Goal: Task Accomplishment & Management: Complete application form

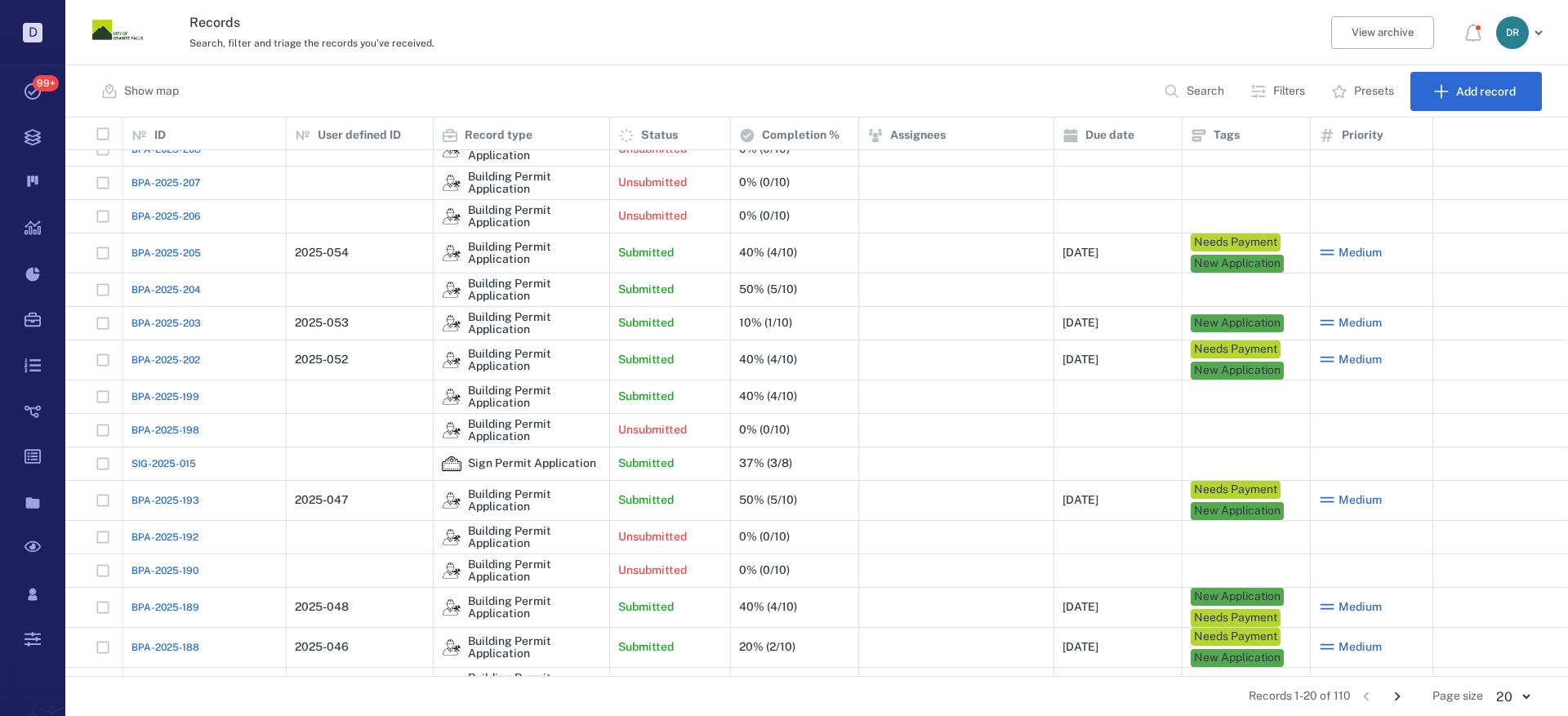
scroll to position [82, 0]
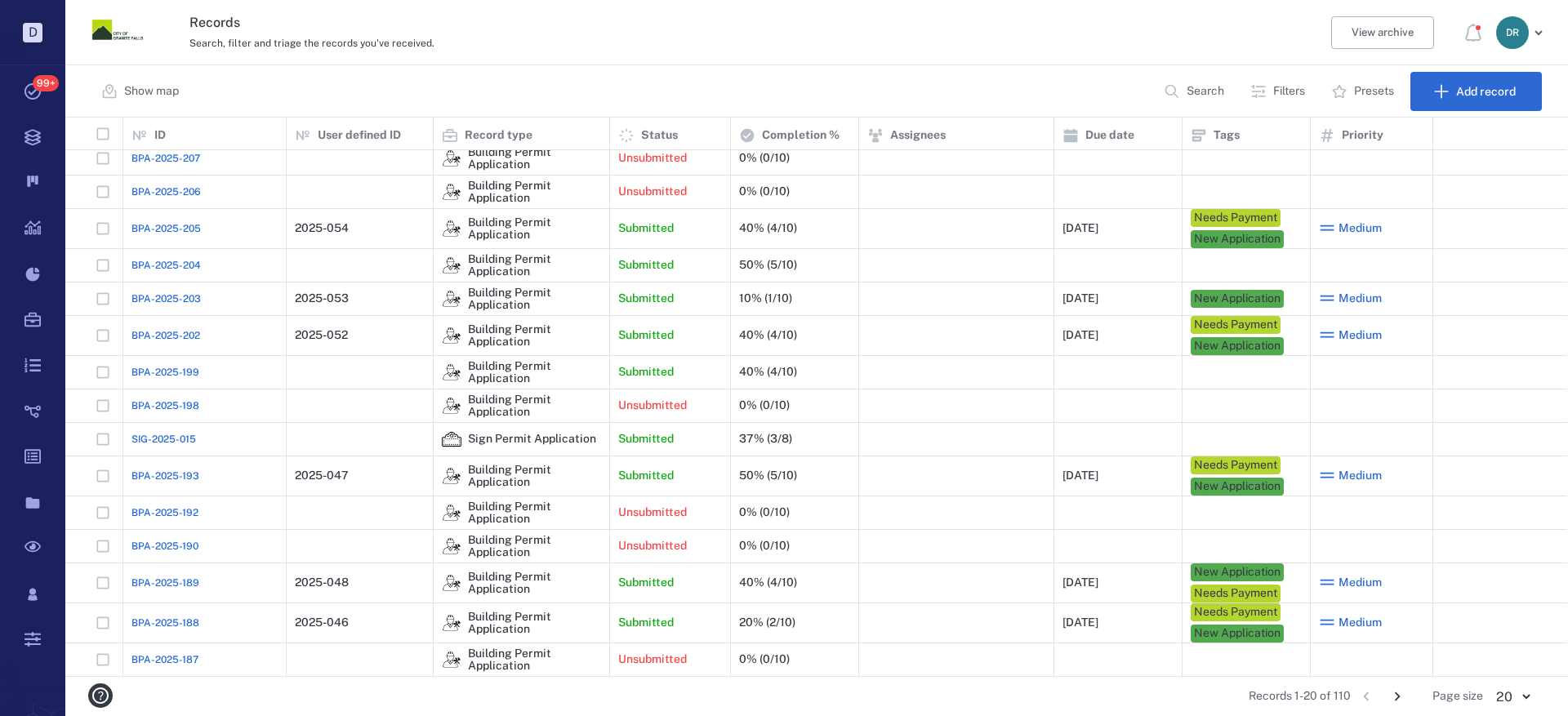
click at [173, 479] on span "BPA-2025-193" at bounding box center [165, 476] width 68 height 15
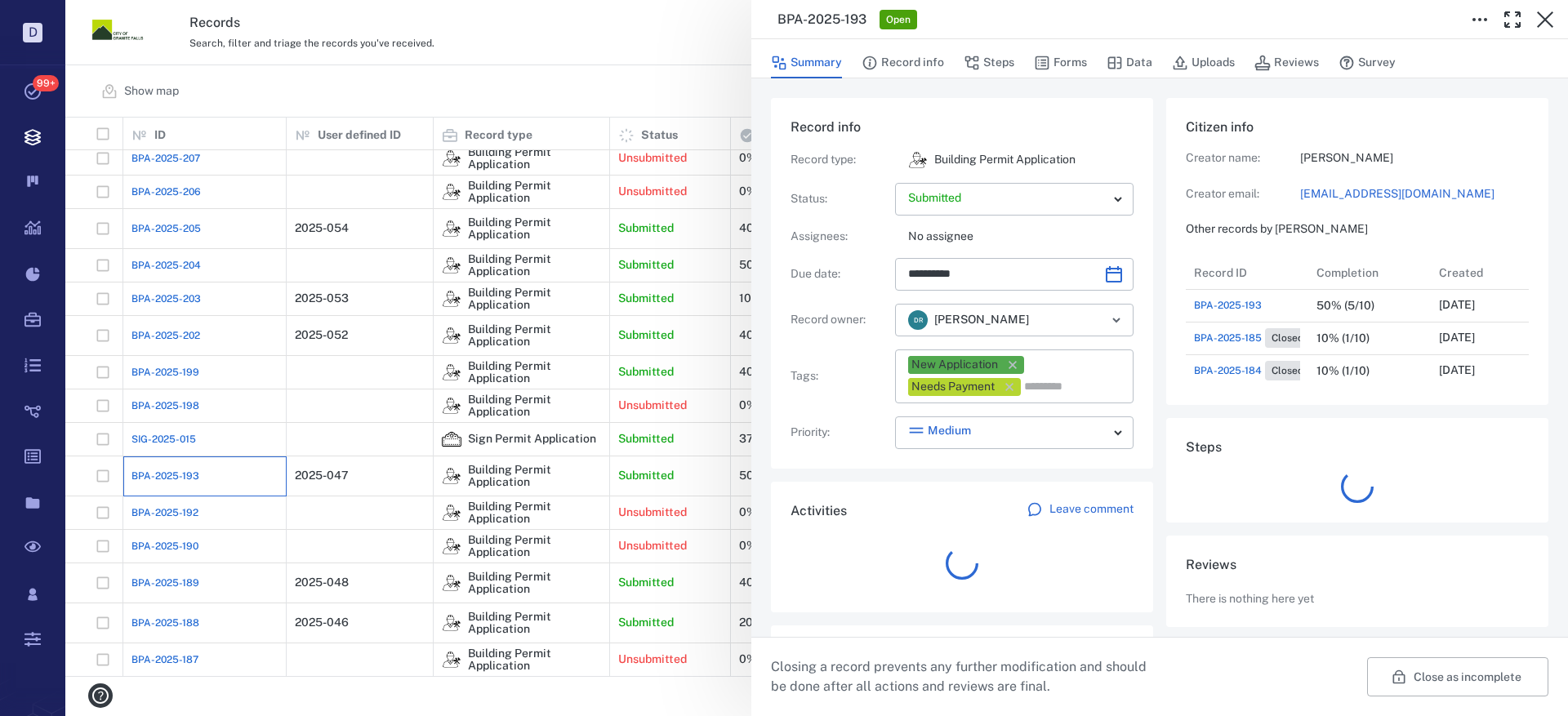
scroll to position [163, 312]
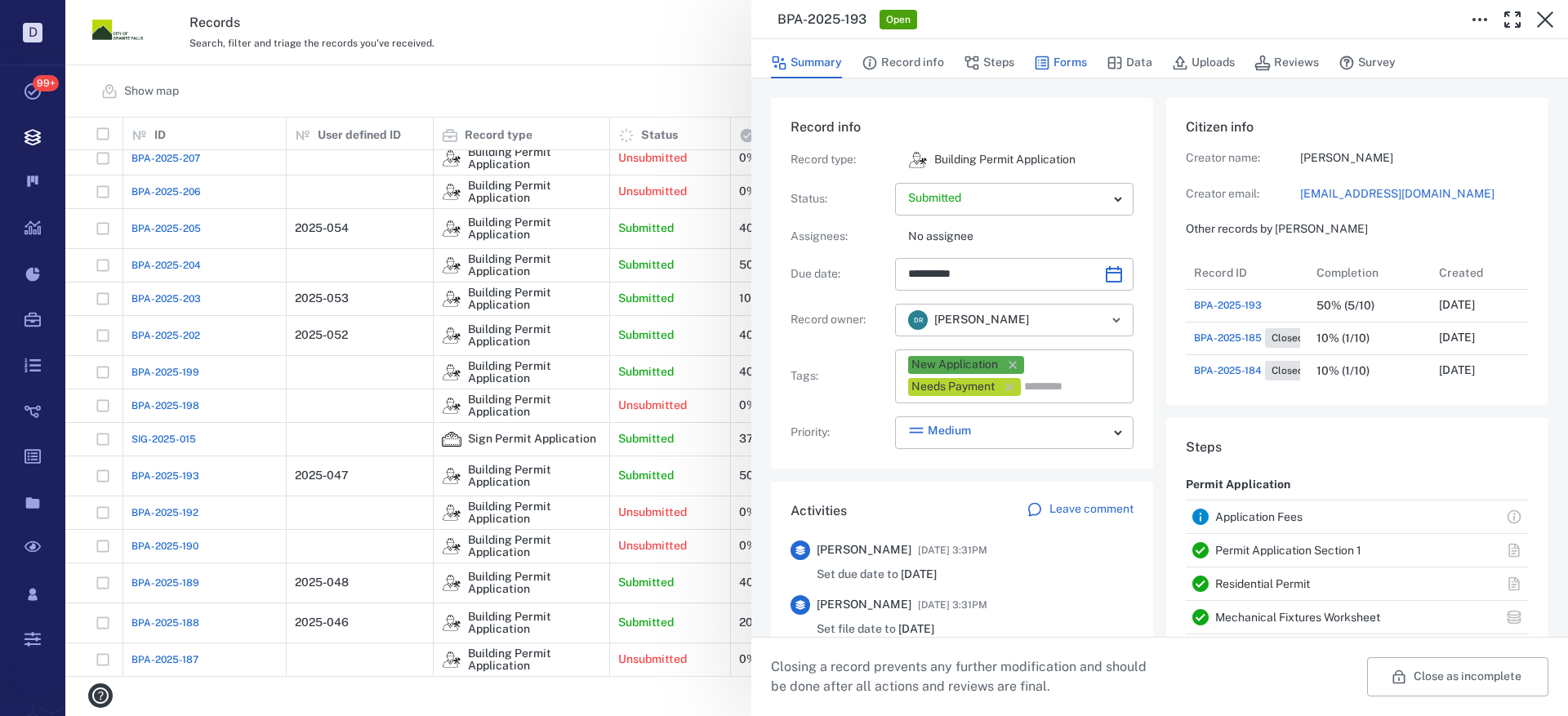
click at [1066, 55] on button "Forms" at bounding box center [1060, 62] width 53 height 31
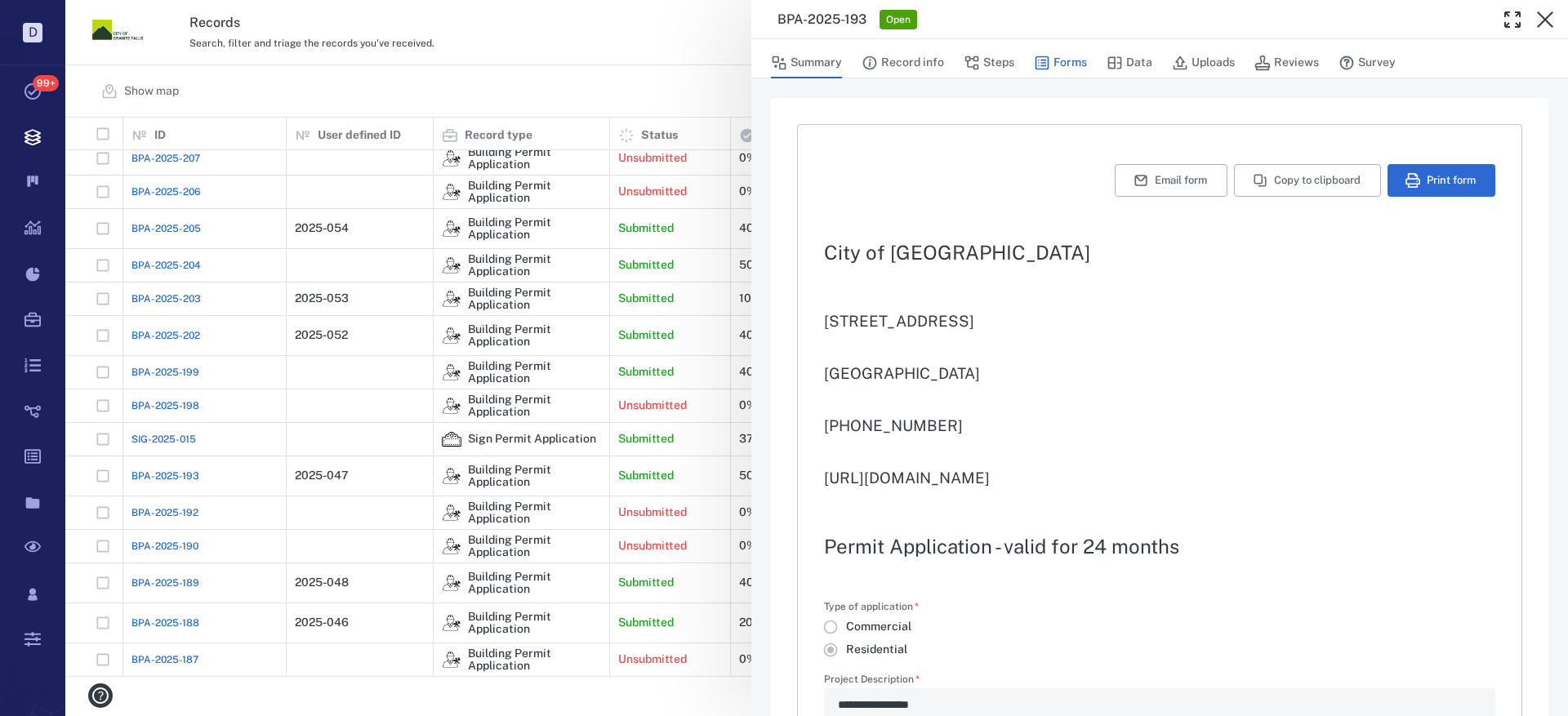
type textarea "*"
type input "**********"
click at [971, 59] on icon "button" at bounding box center [971, 63] width 14 height 14
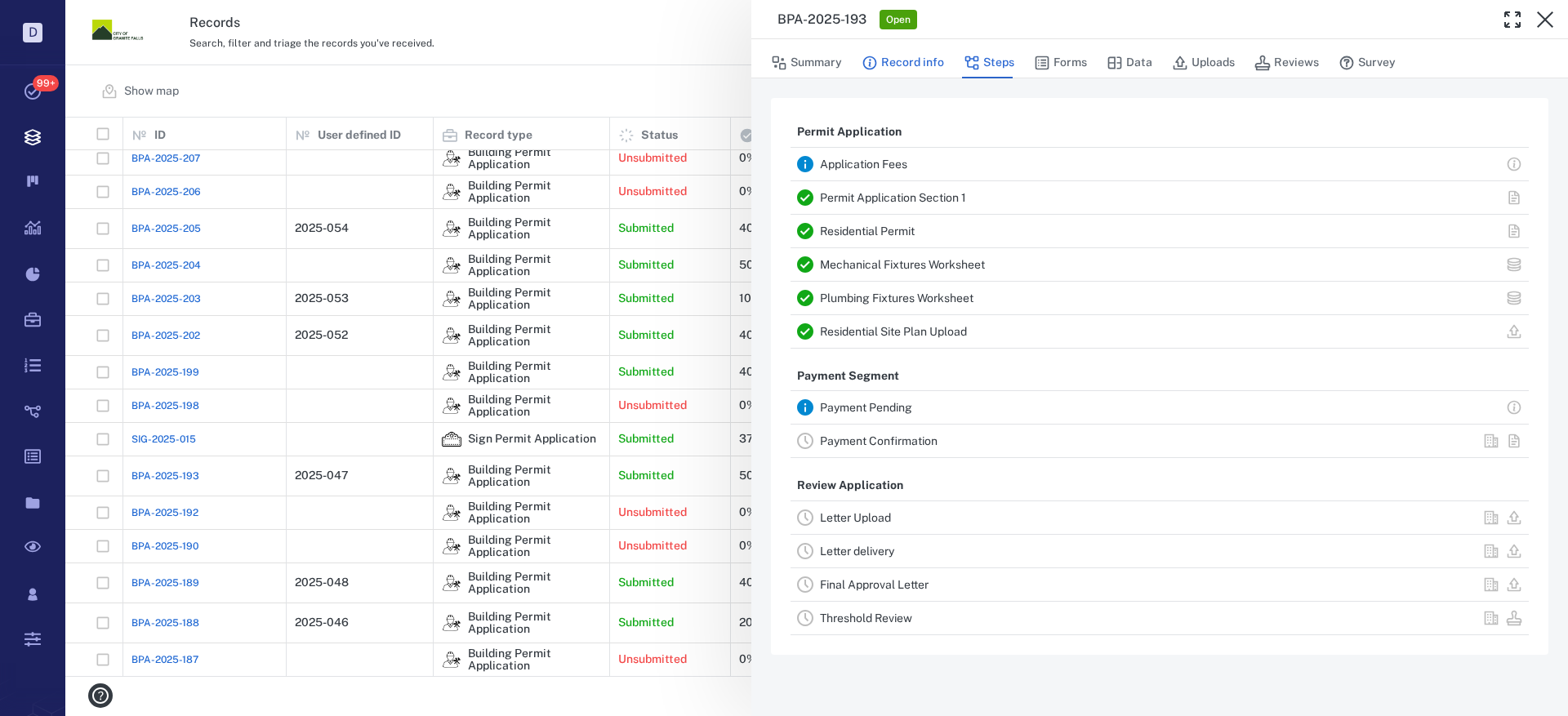
click at [921, 64] on button "Record info" at bounding box center [903, 62] width 83 height 31
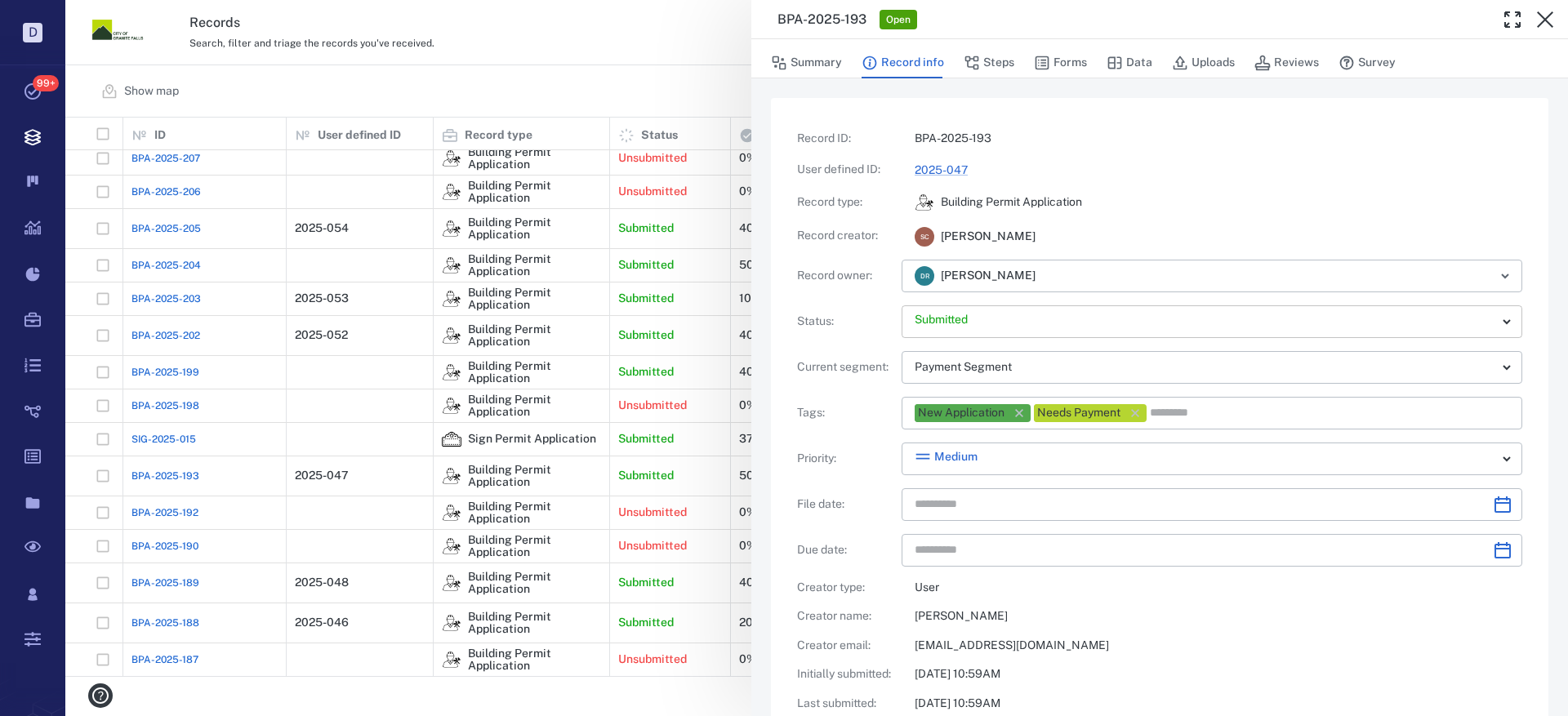
type input "**********"
click at [1022, 412] on icon "button" at bounding box center [1018, 413] width 16 height 16
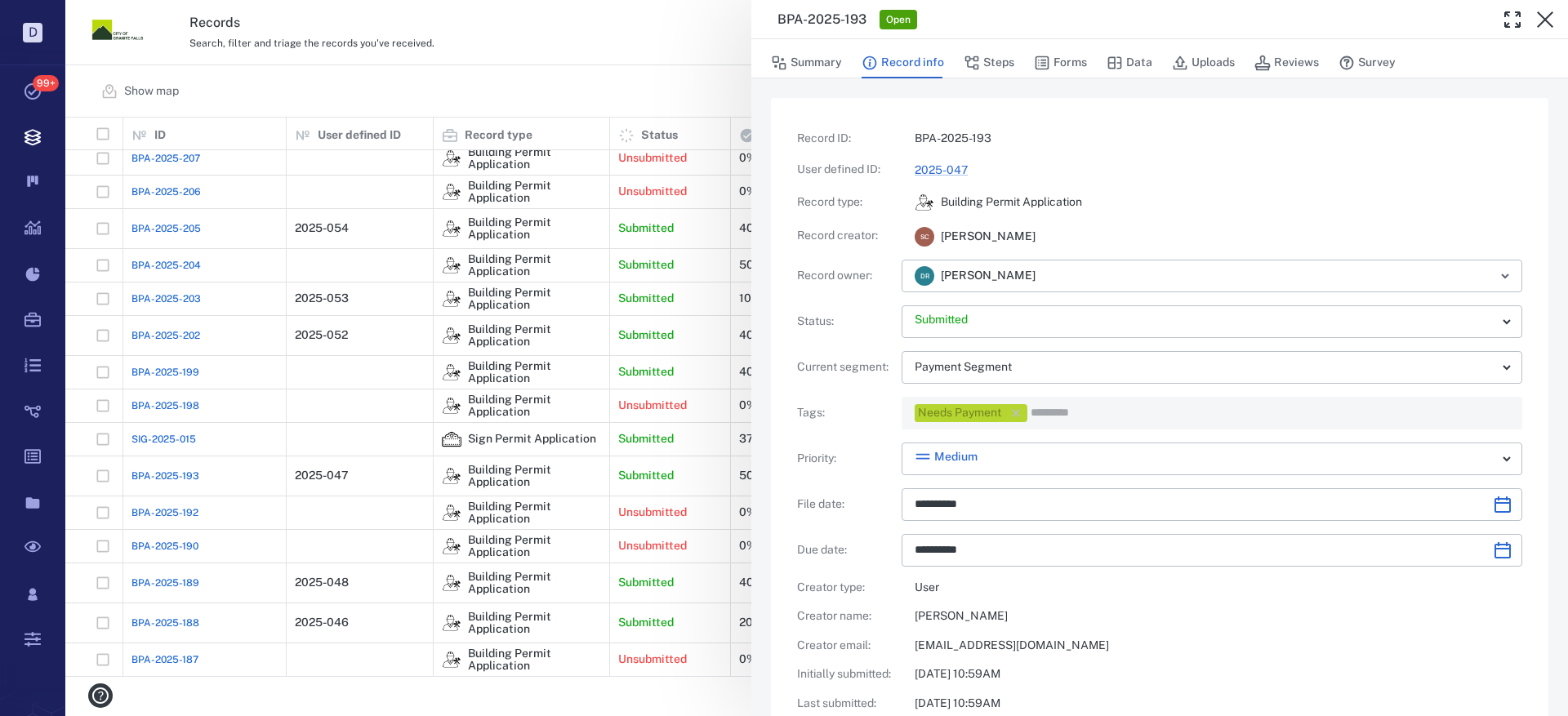
click at [1022, 412] on icon "button" at bounding box center [1015, 413] width 16 height 16
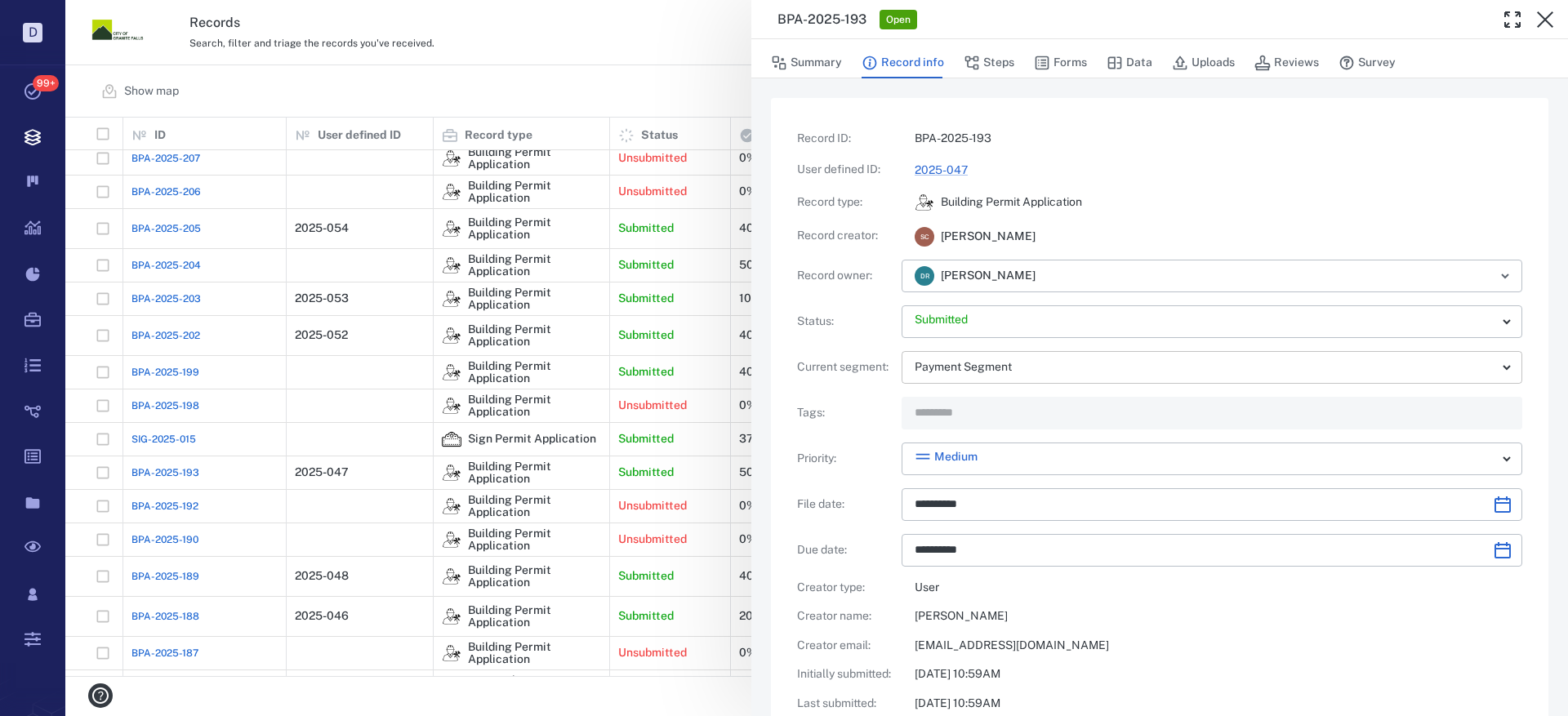
click at [1025, 377] on body "D Tasks 99+ Records Boards Dashboard Reports Record types Guide steps Rules For…" at bounding box center [784, 358] width 1568 height 716
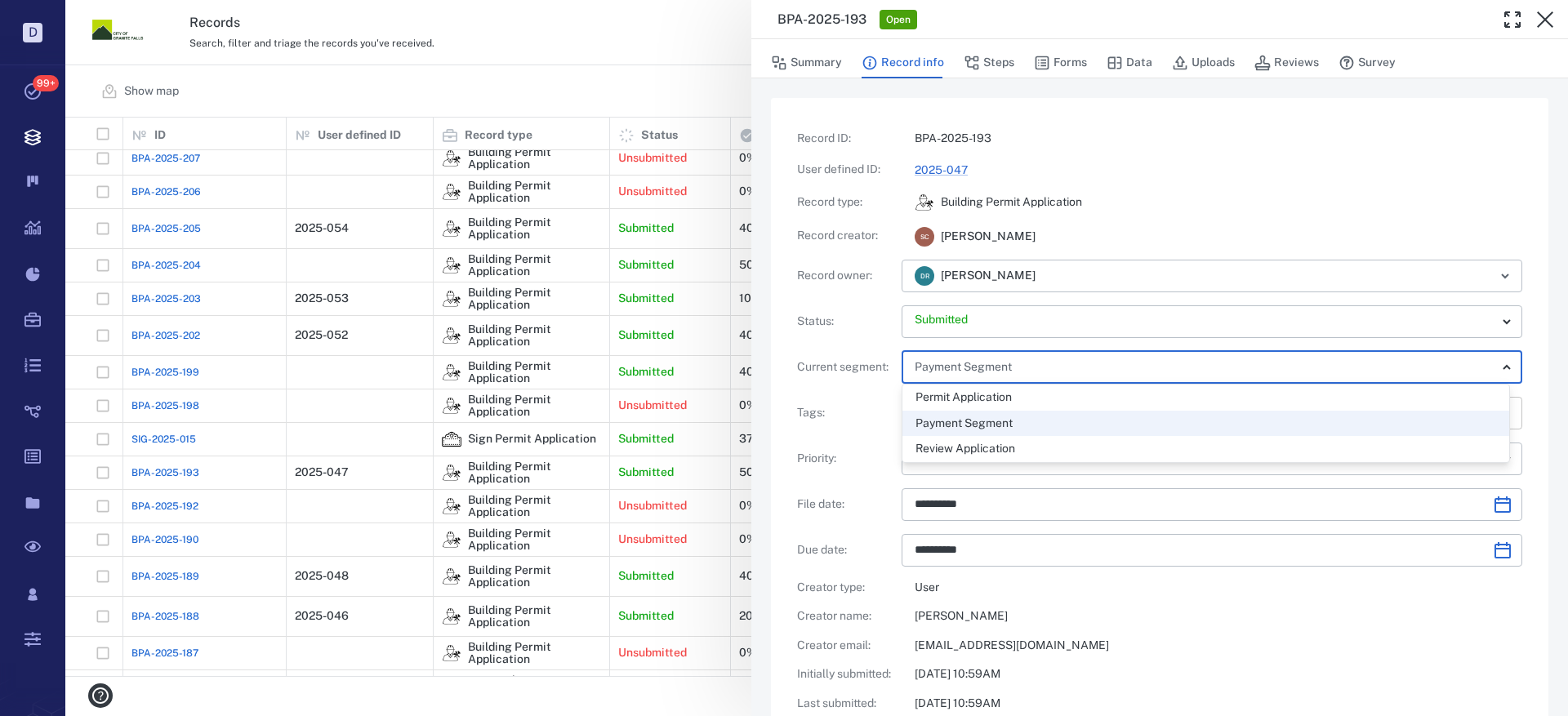
click at [1028, 376] on div at bounding box center [784, 358] width 1568 height 716
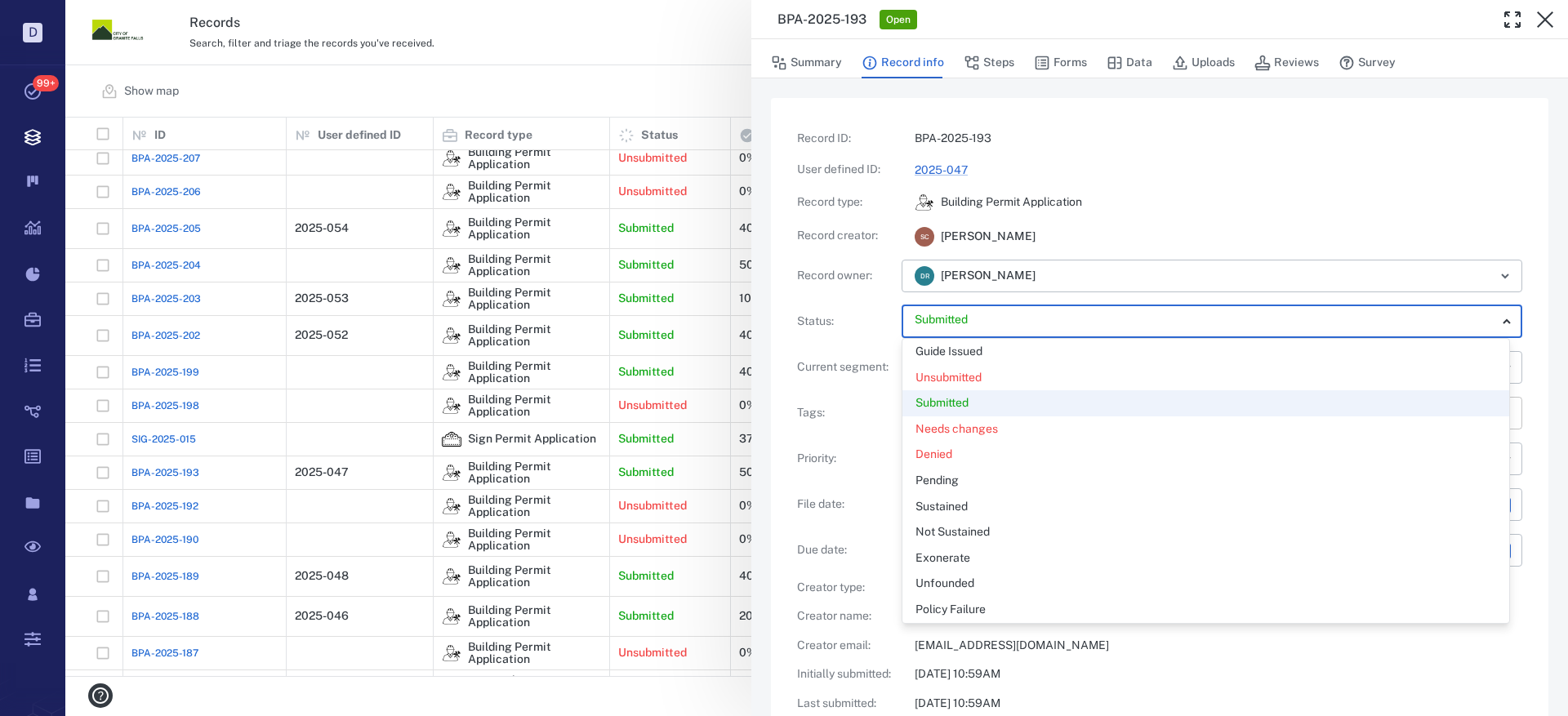
click at [1050, 324] on body "D Tasks 99+ Records Boards Dashboard Reports Record types Guide steps Rules For…" at bounding box center [784, 358] width 1568 height 716
click at [1053, 346] on div "Guide Issued" at bounding box center [1205, 351] width 581 height 16
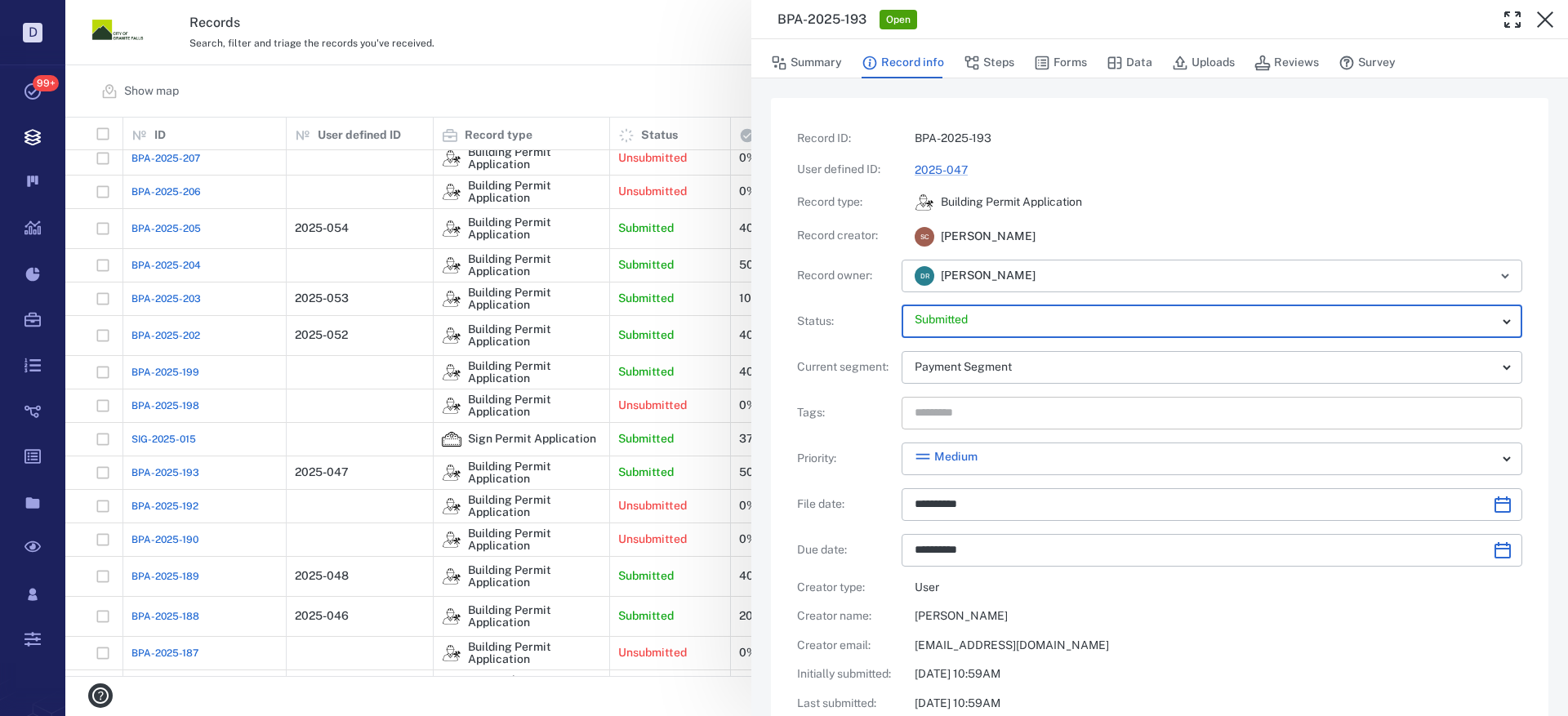
type input "*****"
click at [990, 450] on body "D Tasks 99+ Records Boards Dashboard Reports Record types Guide steps Rules For…" at bounding box center [784, 358] width 1568 height 716
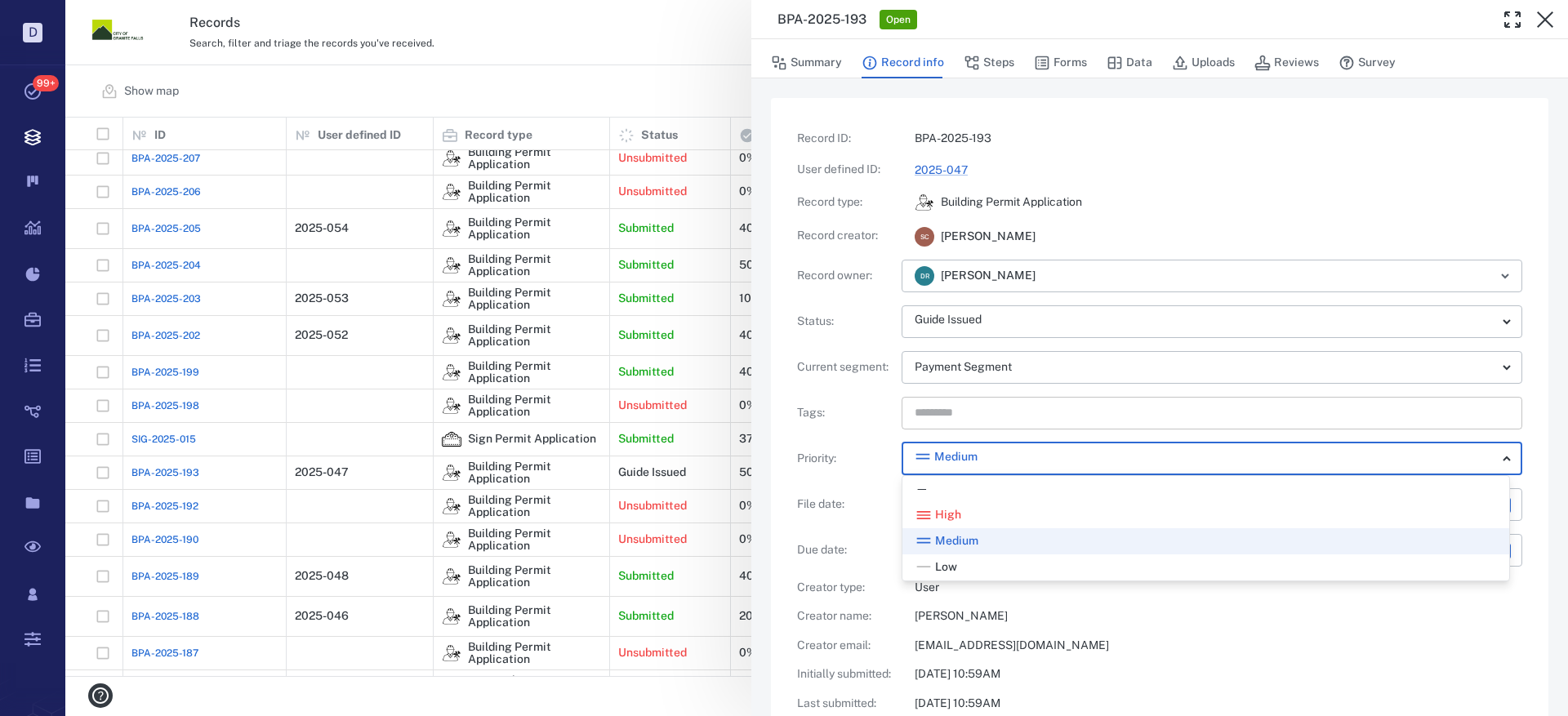
click at [973, 489] on div "—" at bounding box center [1205, 489] width 581 height 16
type input "*"
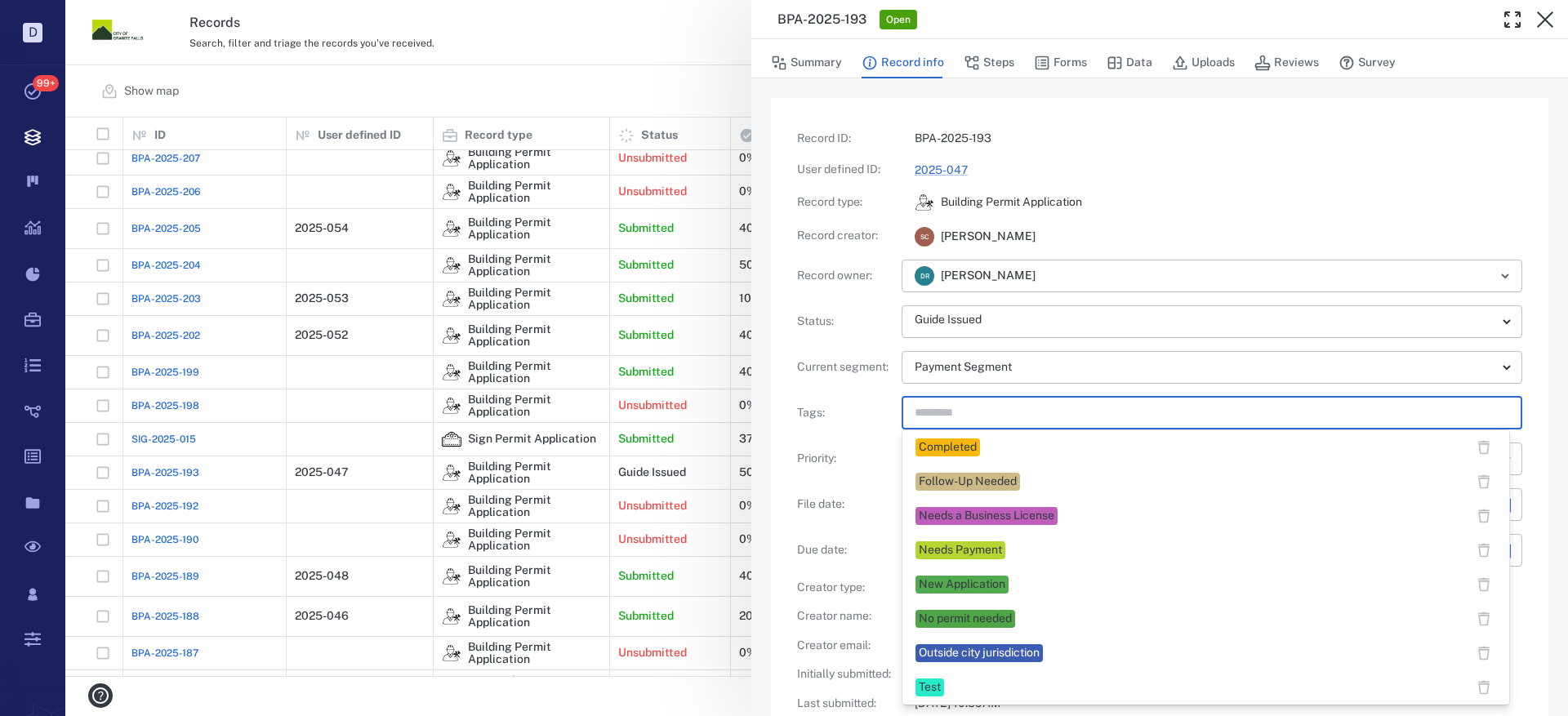
click at [991, 412] on input "text" at bounding box center [1193, 413] width 560 height 23
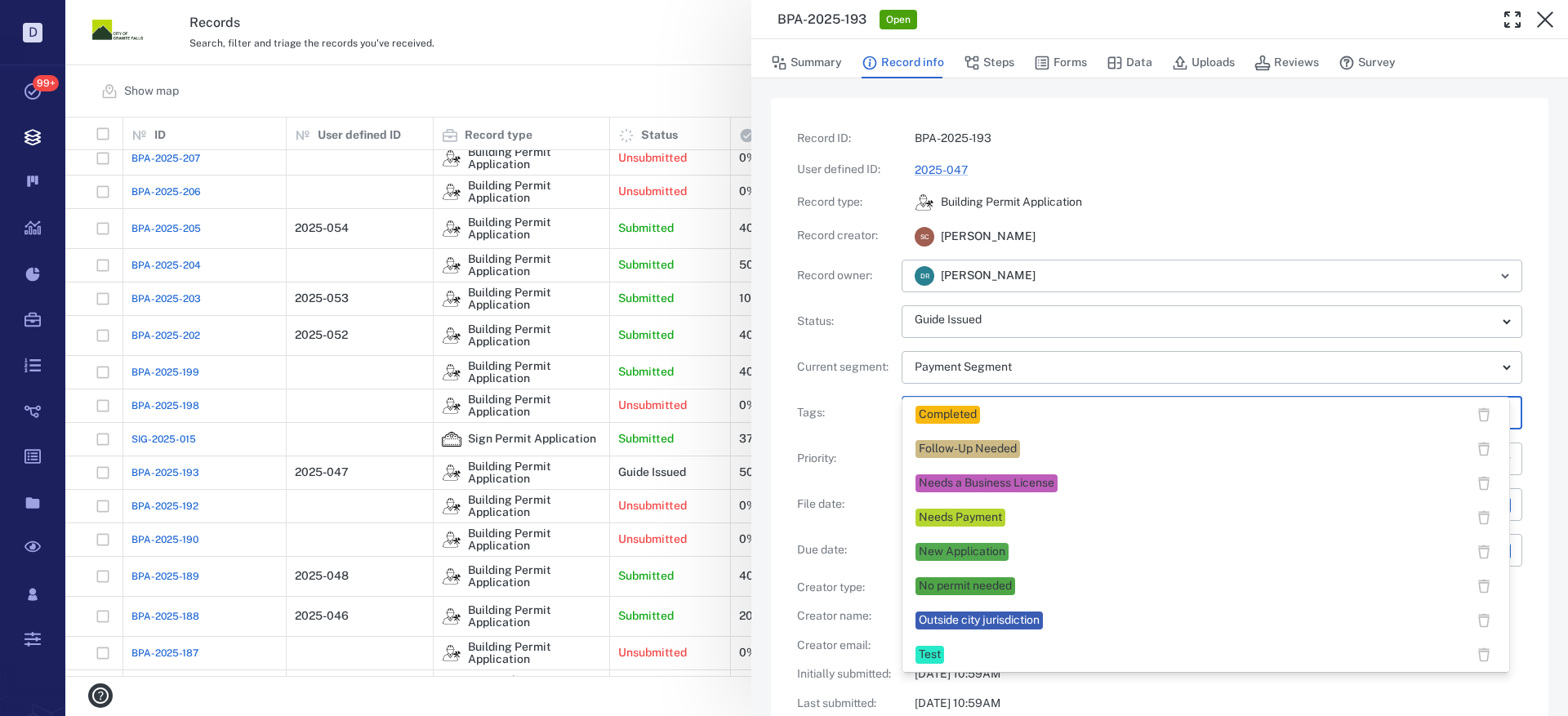
scroll to position [82, 0]
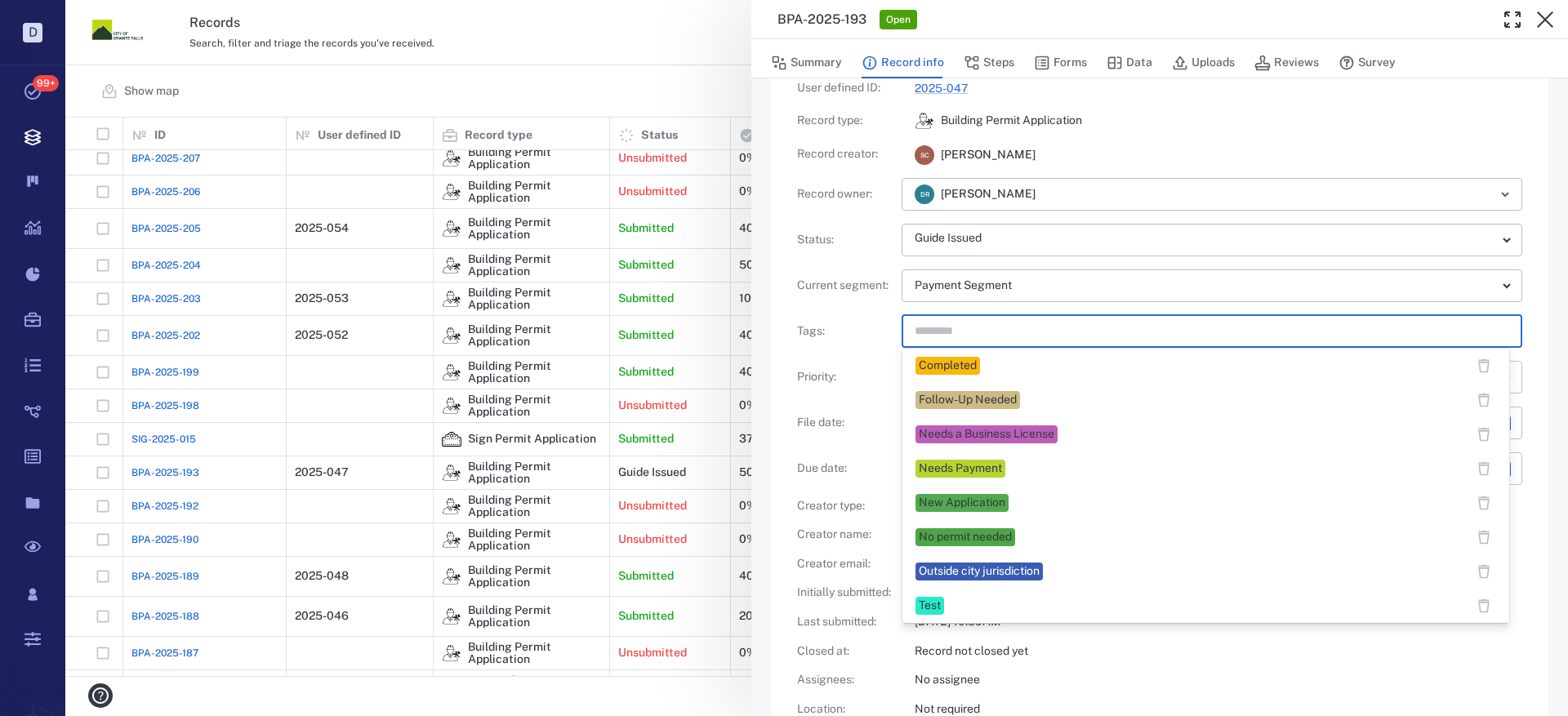
click at [940, 360] on div "Completed" at bounding box center [948, 365] width 58 height 16
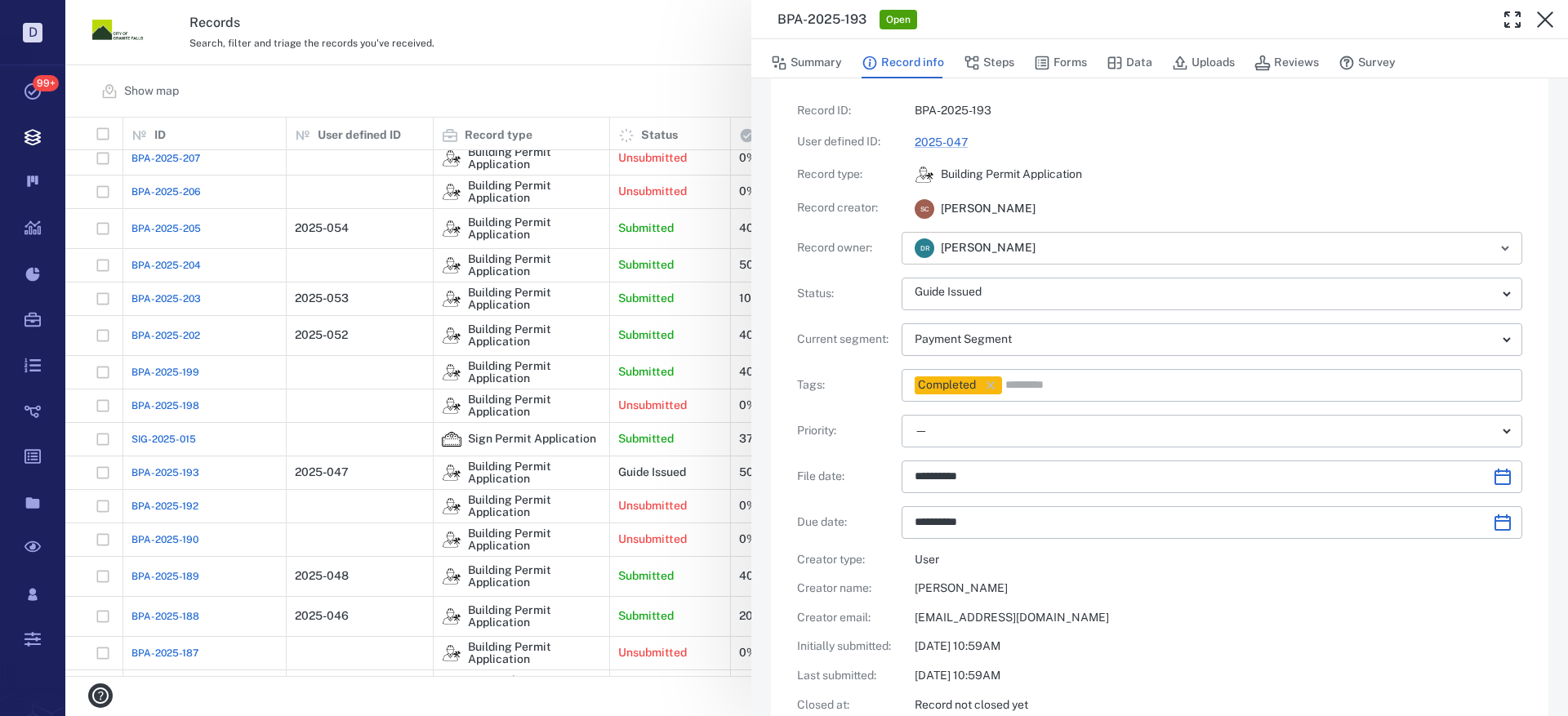
scroll to position [0, 0]
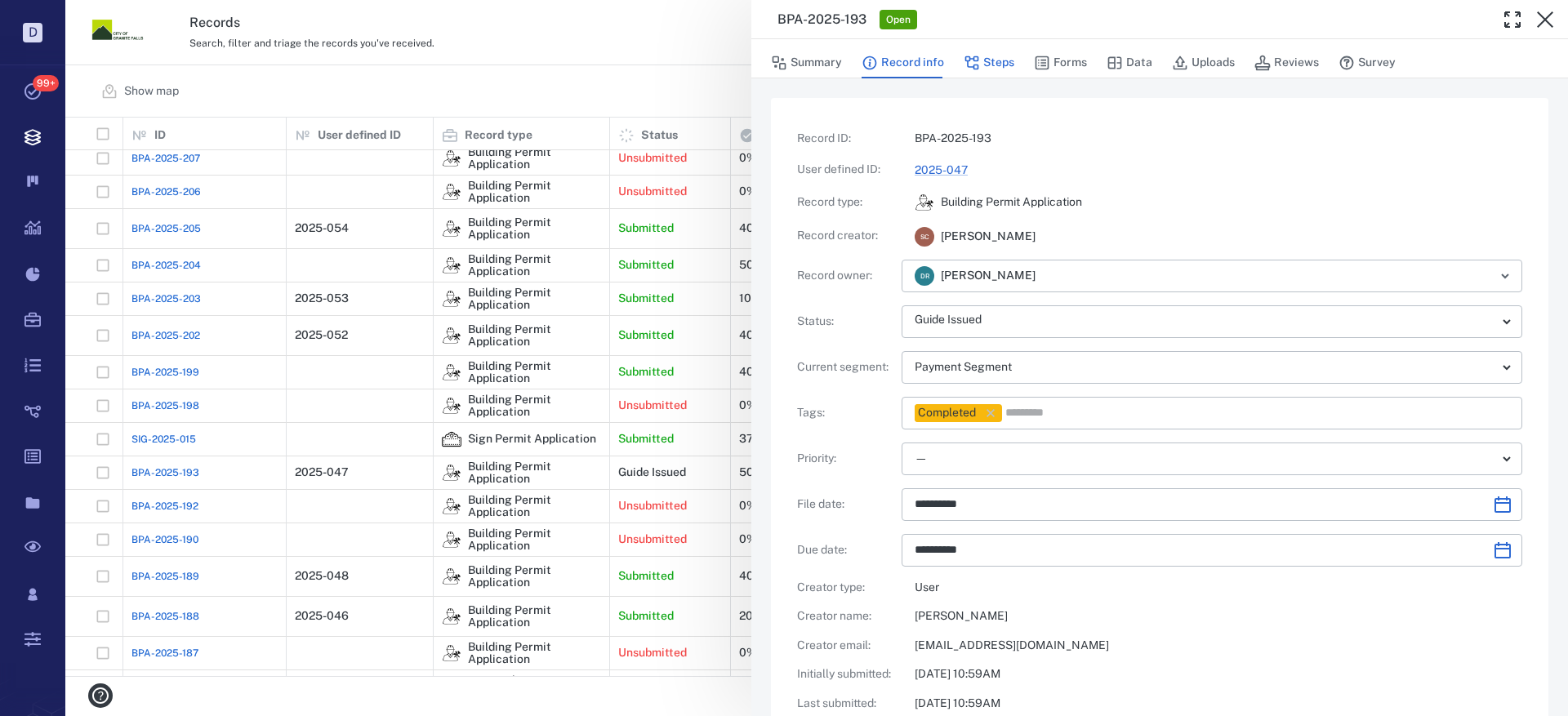
click at [994, 56] on button "Steps" at bounding box center [989, 62] width 51 height 31
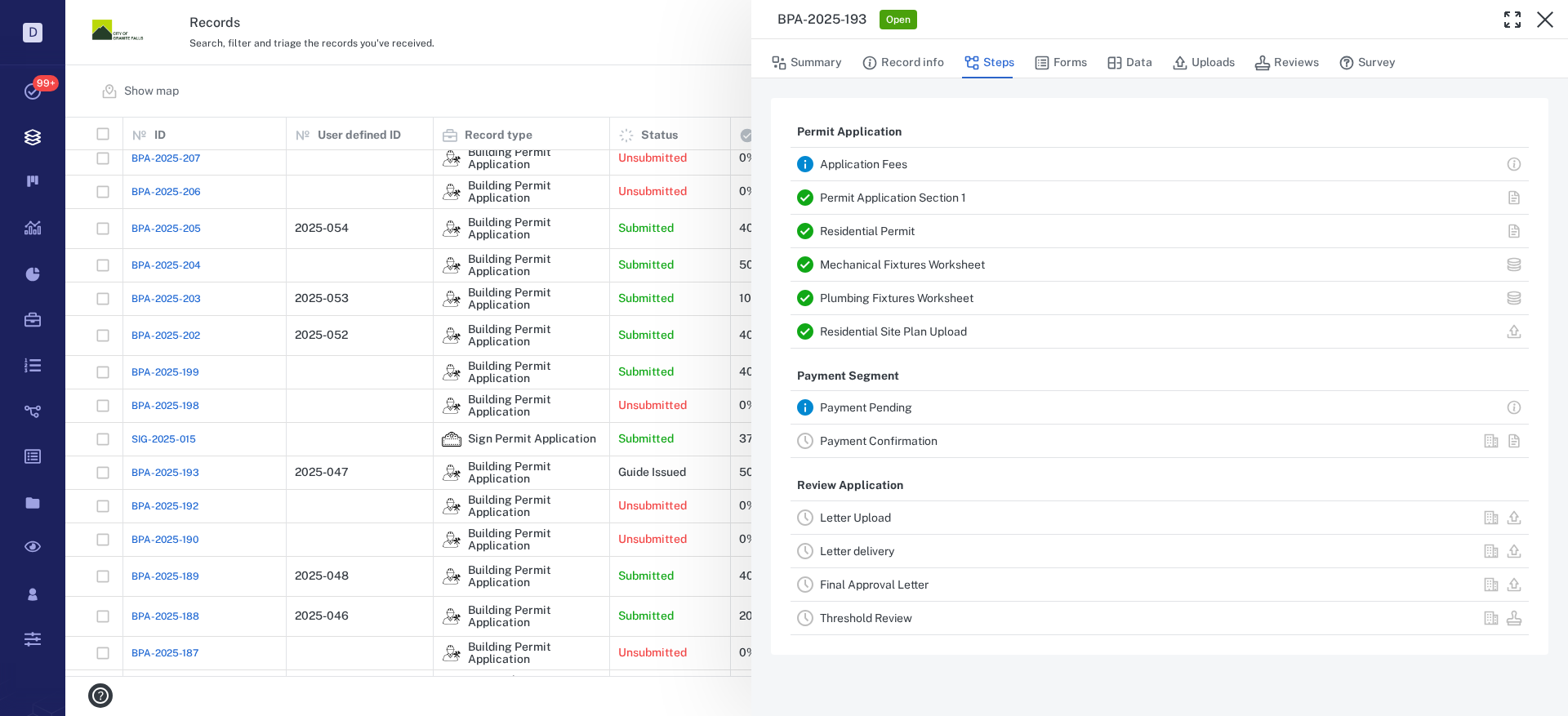
click at [881, 437] on link "Payment Confirmation" at bounding box center [878, 441] width 117 height 13
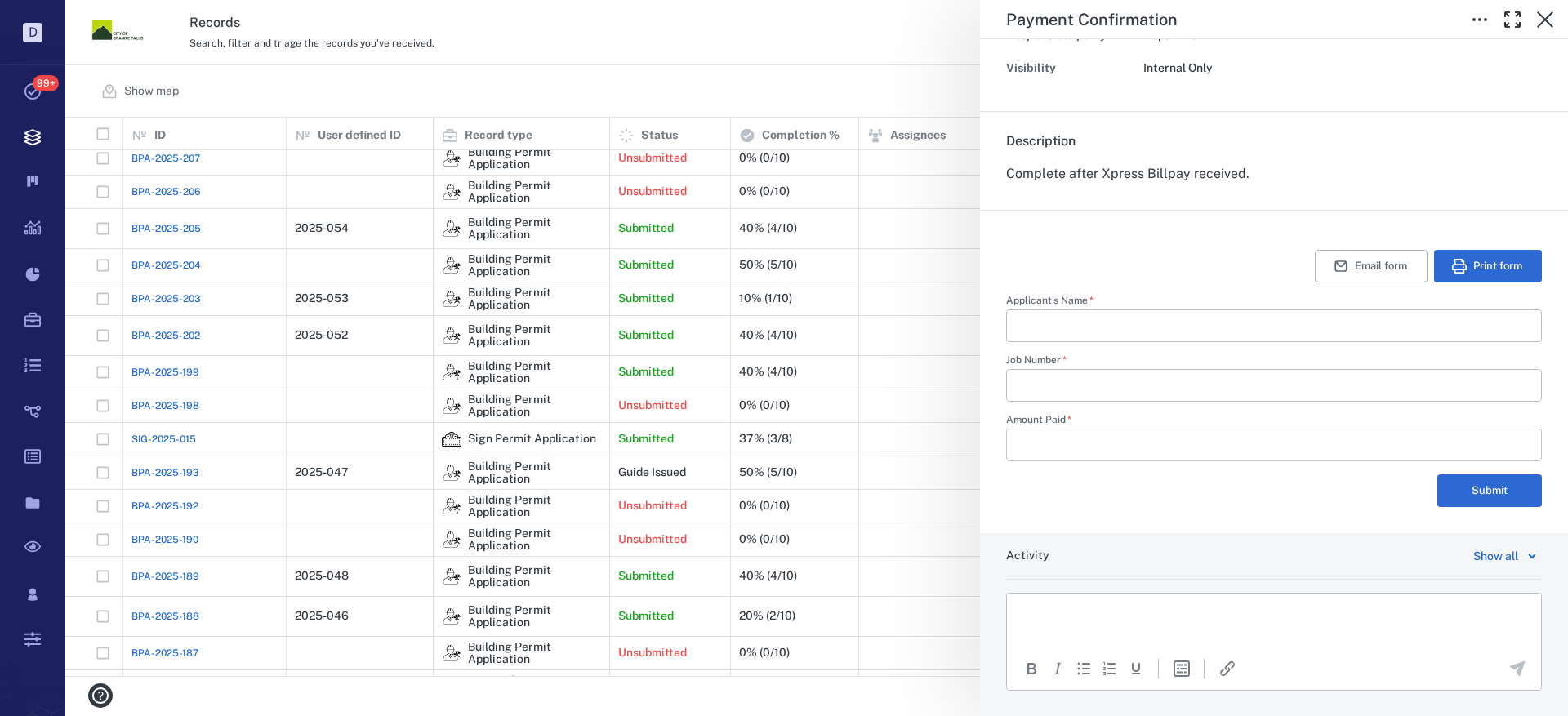
scroll to position [245, 0]
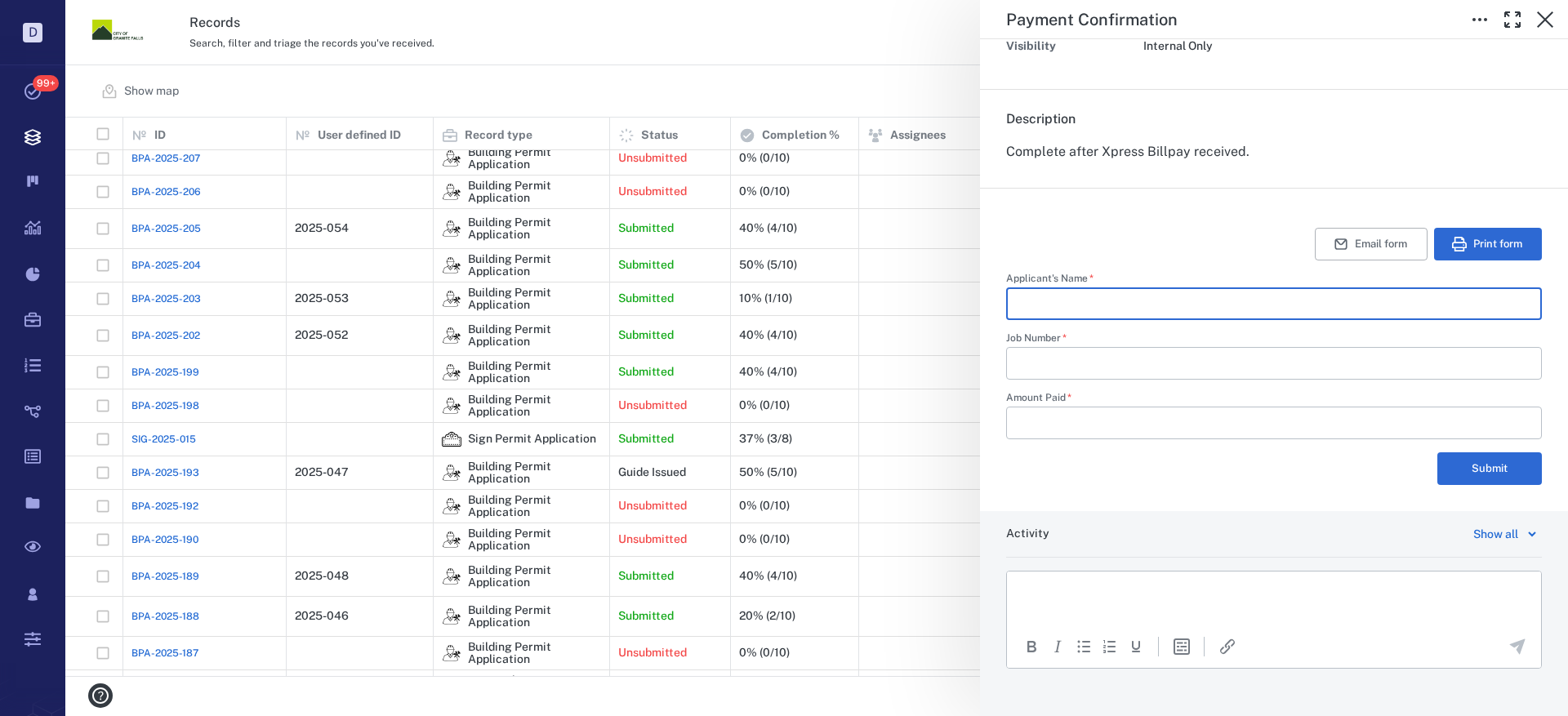
click at [1109, 300] on input "Applicant's Name   *" at bounding box center [1273, 303] width 510 height 33
type input "**********"
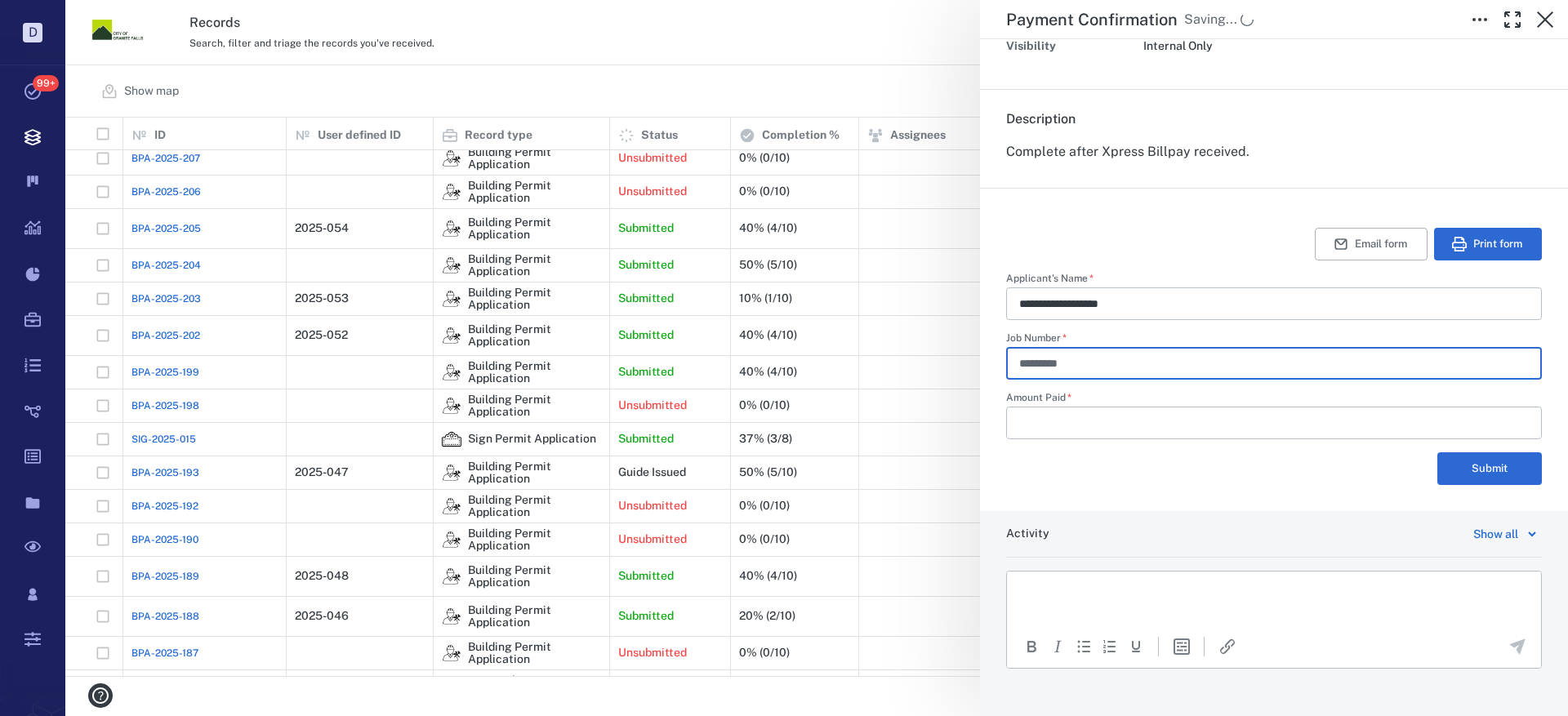
type input "*********"
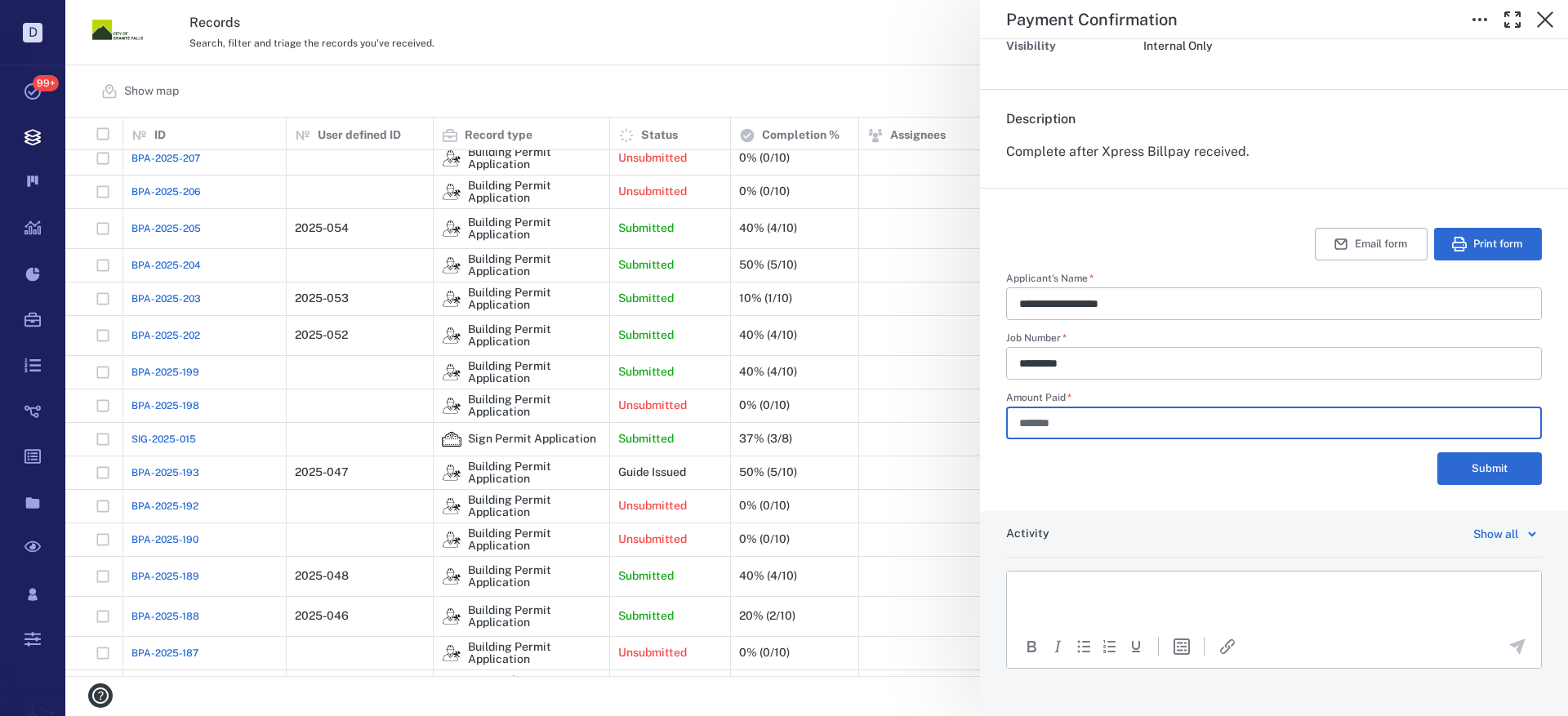
type input "*******"
click at [1104, 586] on p "Rich Text Area. Press ALT-0 for help." at bounding box center [1273, 592] width 506 height 15
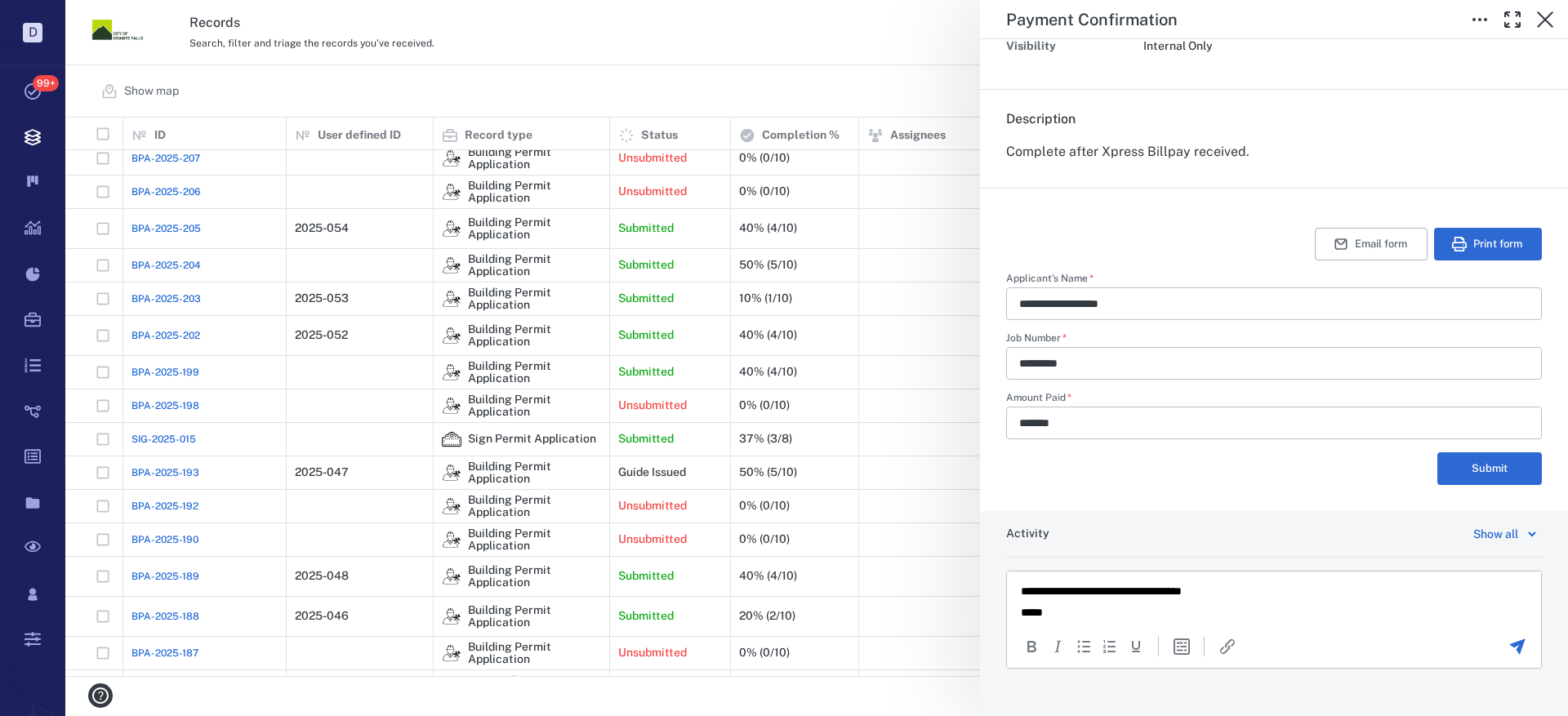
click at [1510, 647] on icon "Send the comment" at bounding box center [1517, 647] width 16 height 16
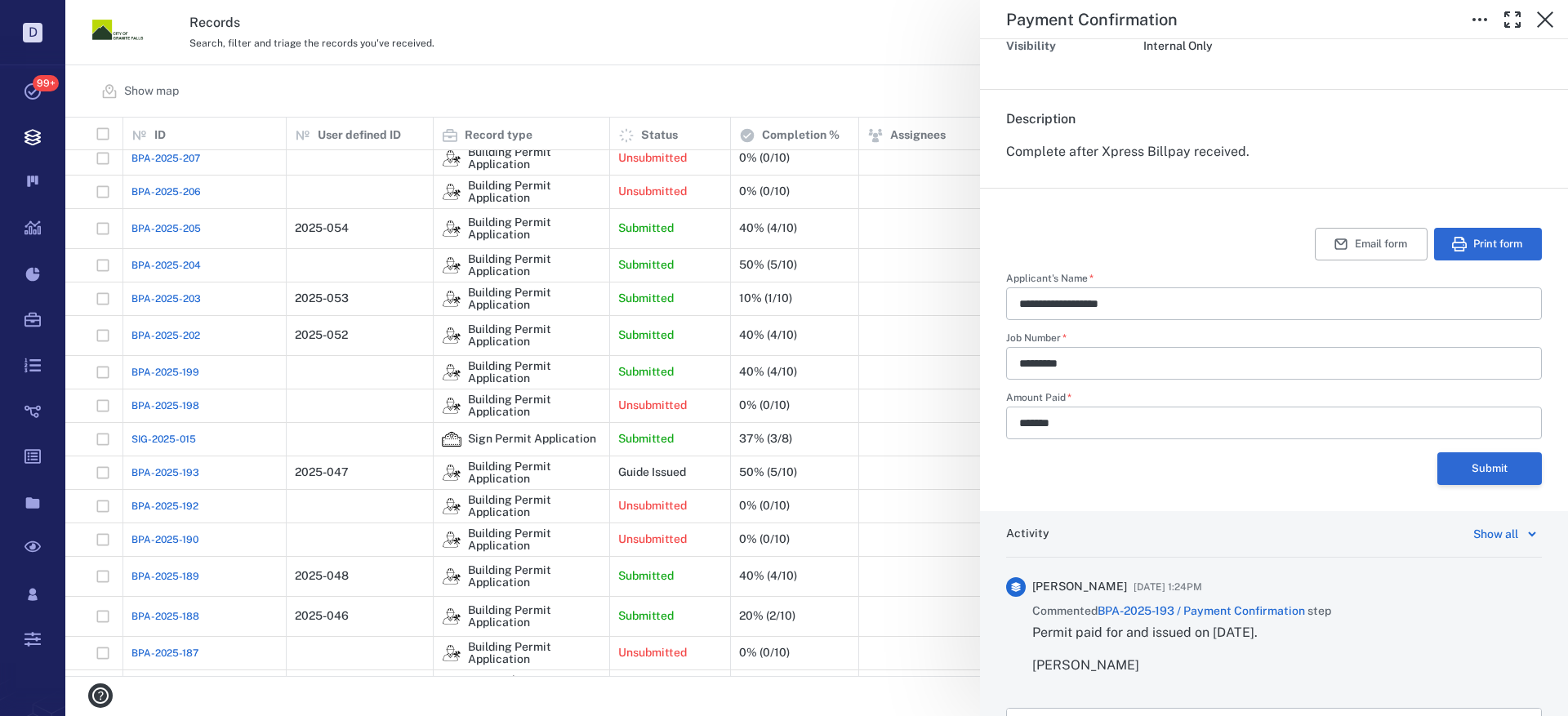
click at [1482, 474] on button "Submit" at bounding box center [1488, 468] width 104 height 33
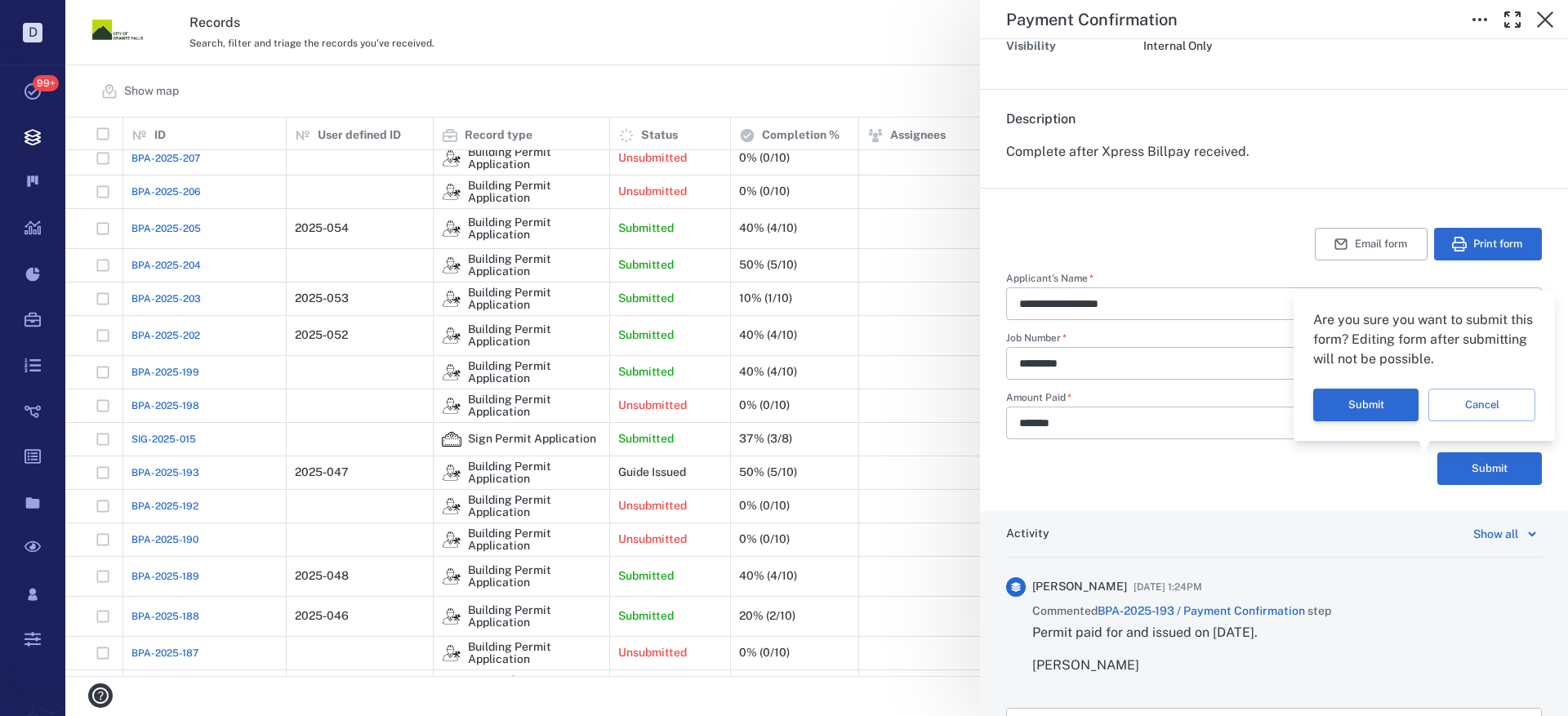
click at [1356, 402] on button "Submit" at bounding box center [1365, 404] width 105 height 33
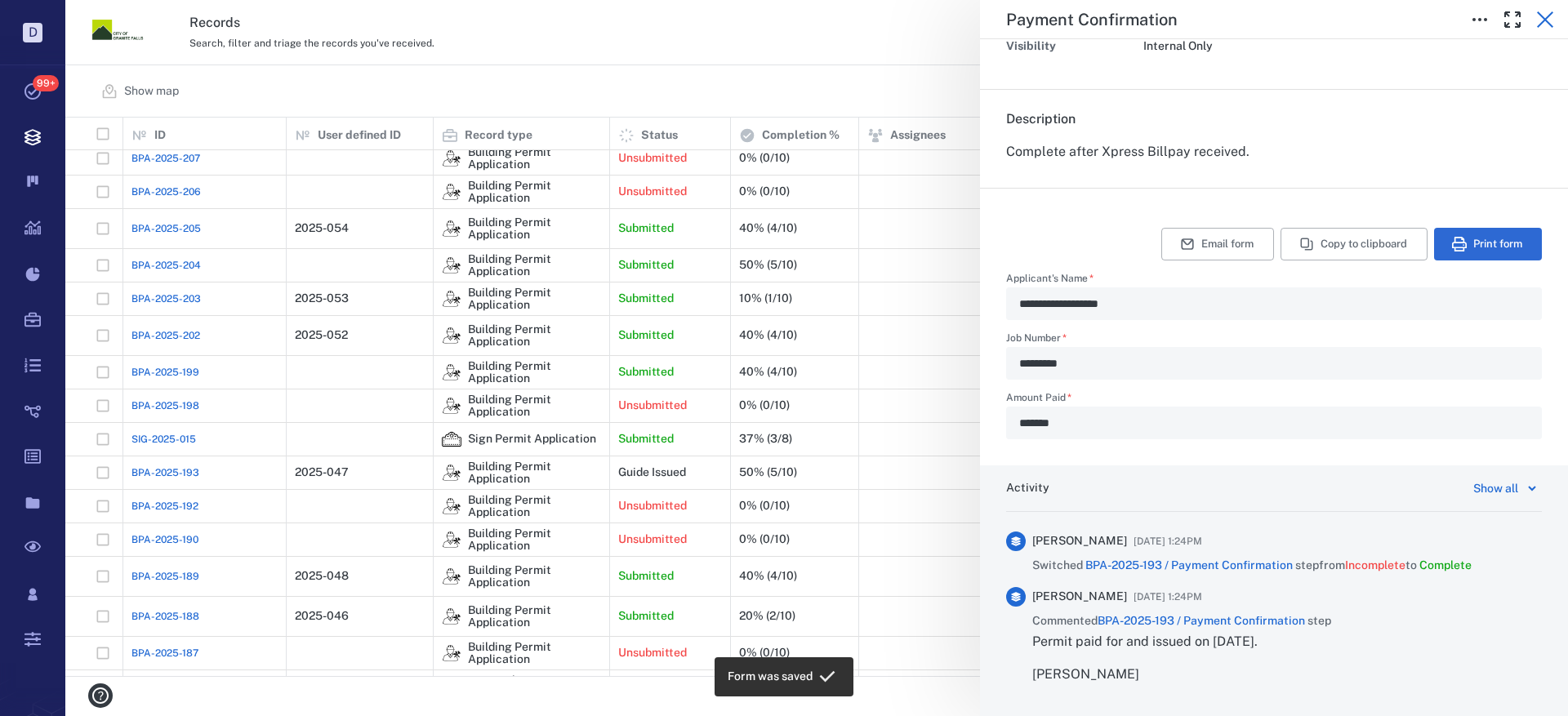
click at [1548, 20] on icon "button" at bounding box center [1545, 19] width 20 height 20
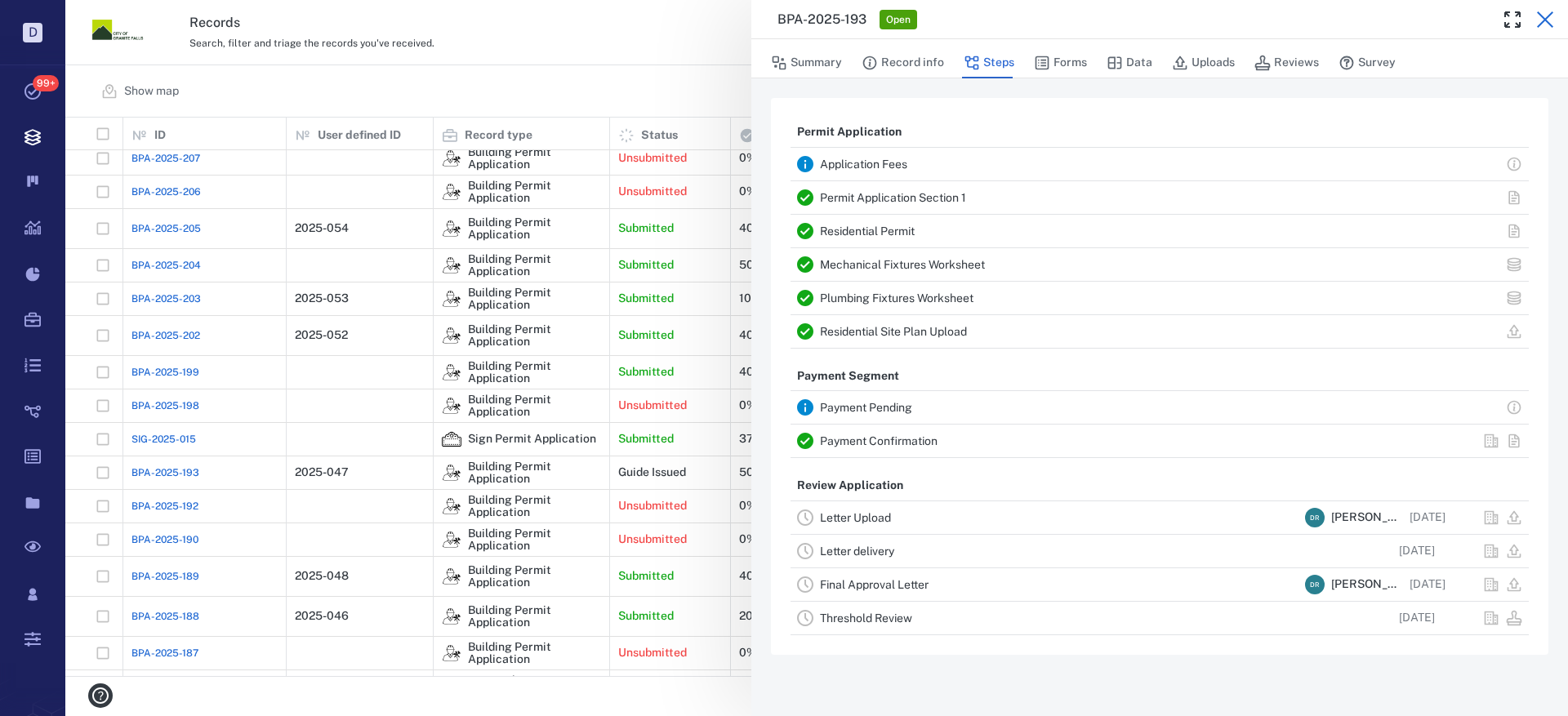
click at [1550, 16] on icon "button" at bounding box center [1545, 19] width 20 height 20
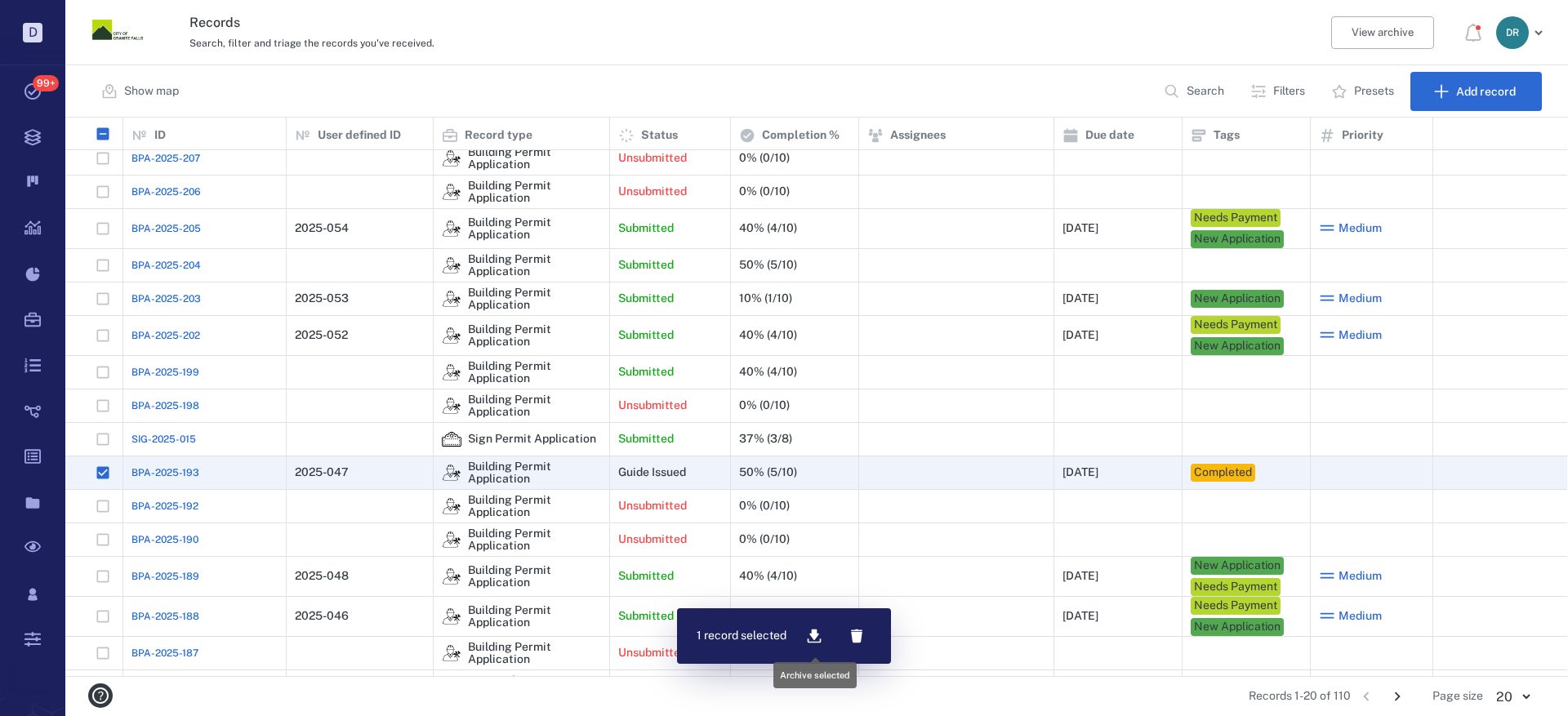
click at [816, 633] on icon "button" at bounding box center [814, 636] width 14 height 14
